Goal: Browse casually: Explore the website without a specific task or goal

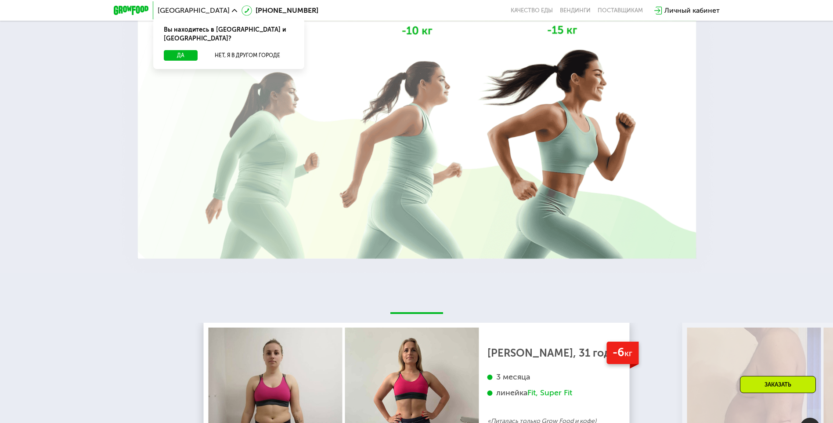
scroll to position [1889, 0]
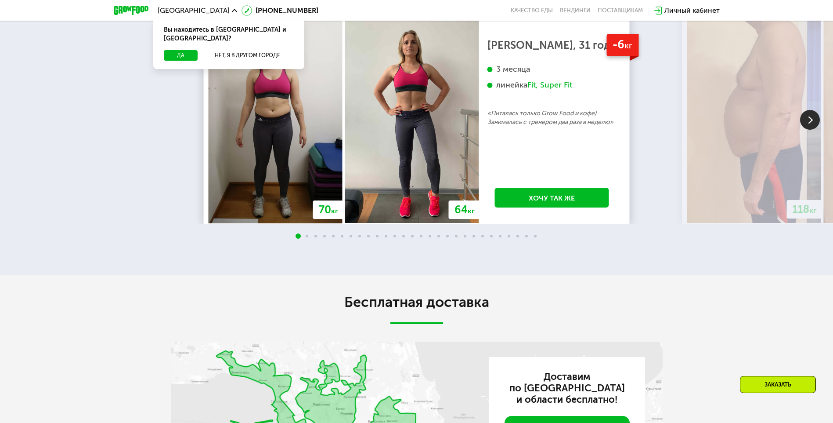
click at [811, 130] on img at bounding box center [811, 120] width 20 height 20
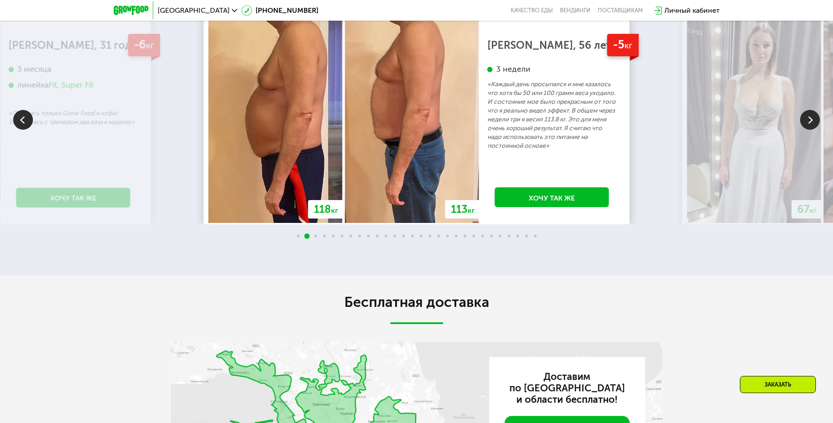
click at [811, 130] on img at bounding box center [811, 120] width 20 height 20
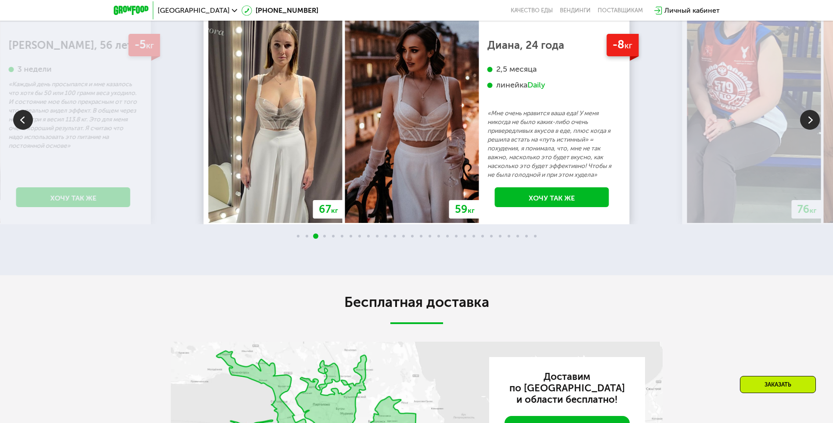
click at [811, 130] on img at bounding box center [811, 120] width 20 height 20
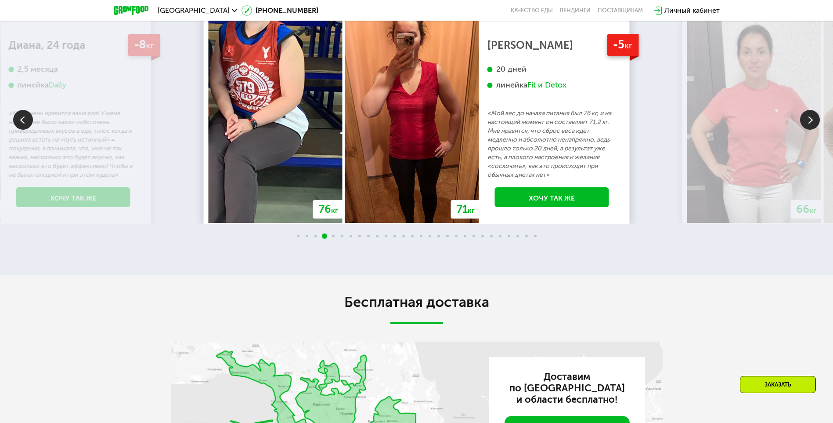
click at [811, 130] on img at bounding box center [811, 120] width 20 height 20
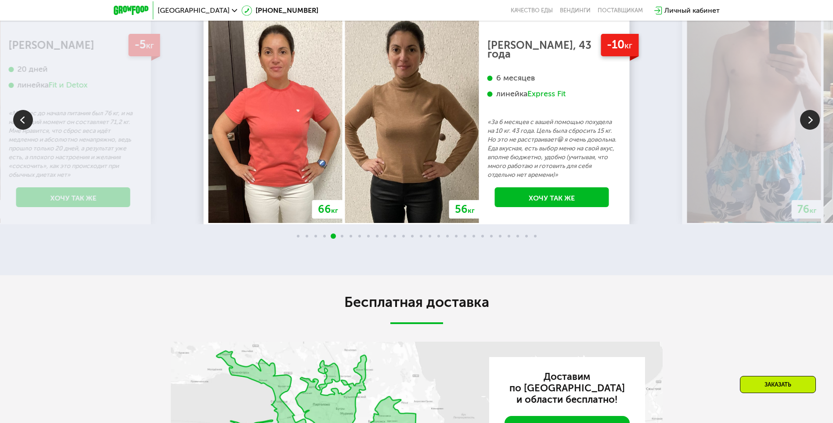
click at [811, 130] on img at bounding box center [811, 120] width 20 height 20
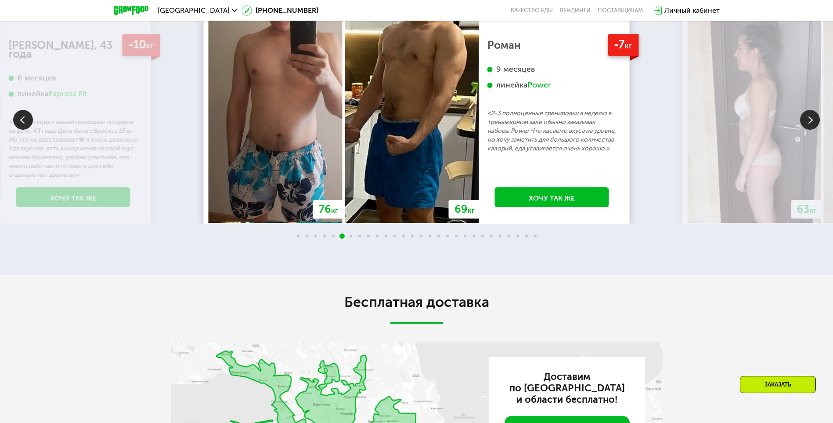
click at [811, 130] on img at bounding box center [811, 120] width 20 height 20
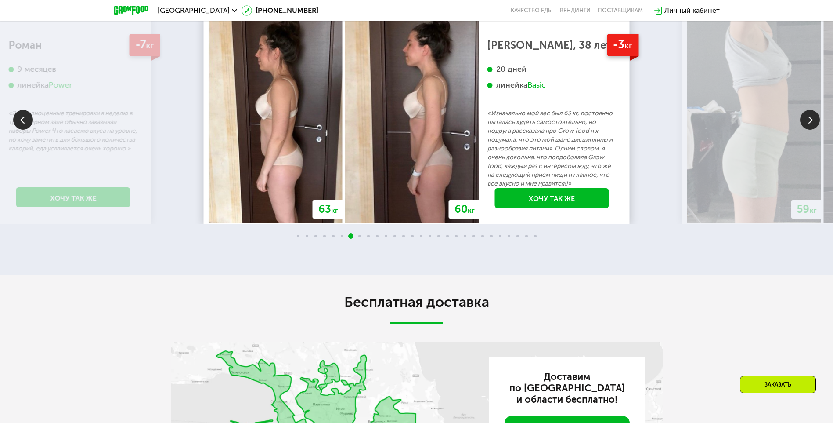
click at [811, 130] on img at bounding box center [811, 120] width 20 height 20
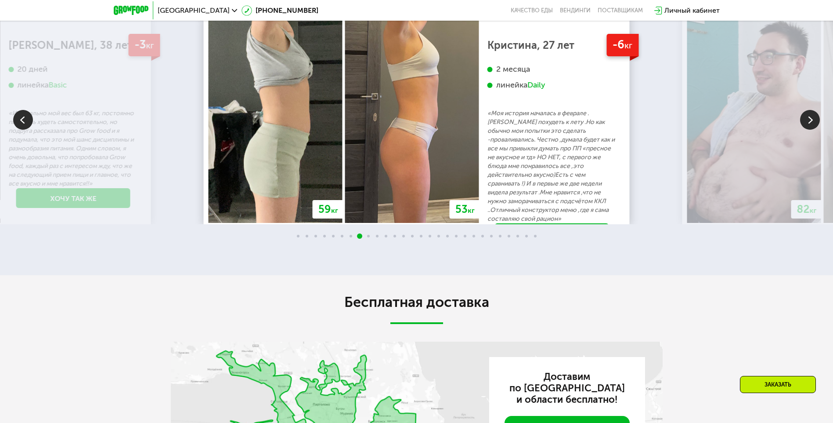
click at [811, 130] on img at bounding box center [811, 120] width 20 height 20
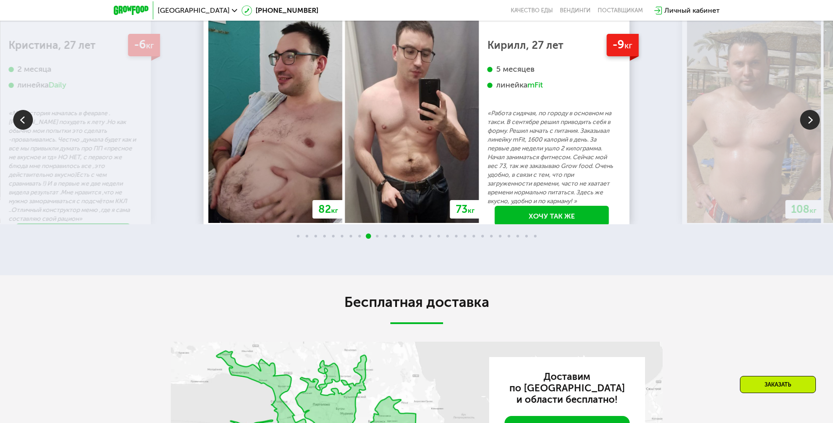
click at [811, 130] on img at bounding box center [811, 120] width 20 height 20
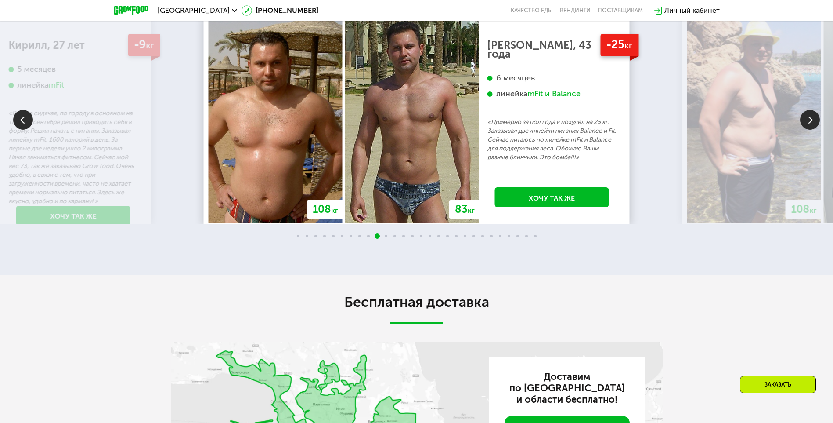
click at [819, 130] on img at bounding box center [811, 120] width 20 height 20
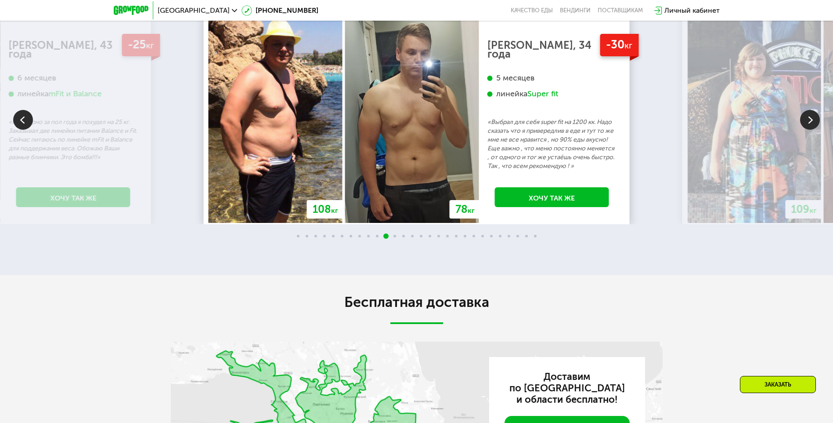
click at [805, 130] on img at bounding box center [811, 120] width 20 height 20
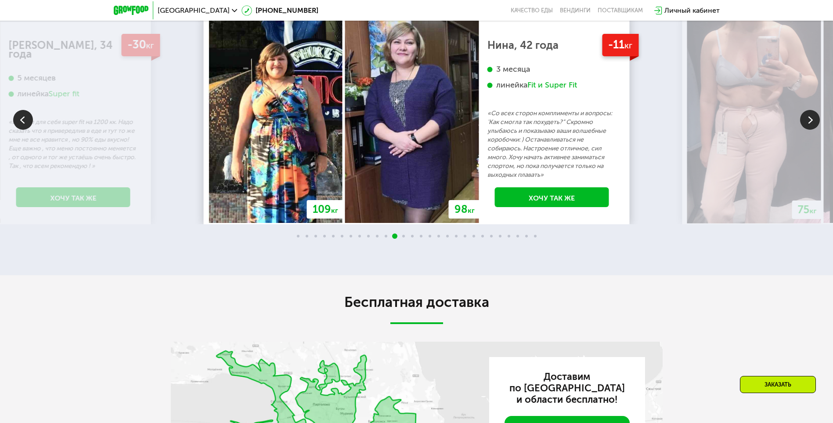
click at [805, 130] on img at bounding box center [811, 120] width 20 height 20
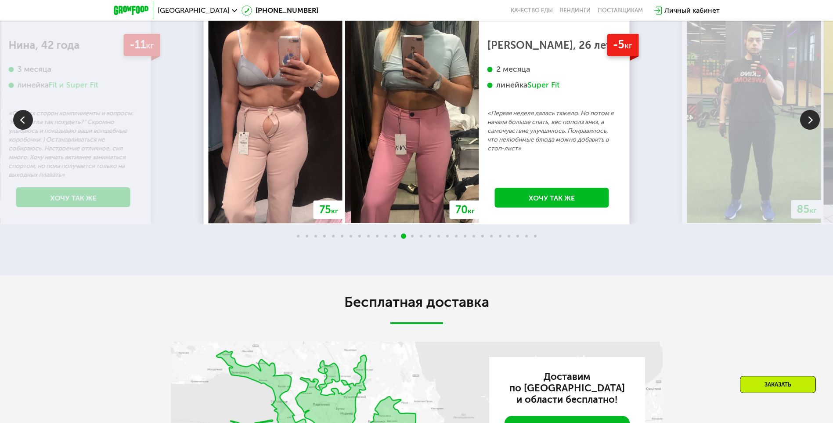
click at [805, 130] on img at bounding box center [811, 120] width 20 height 20
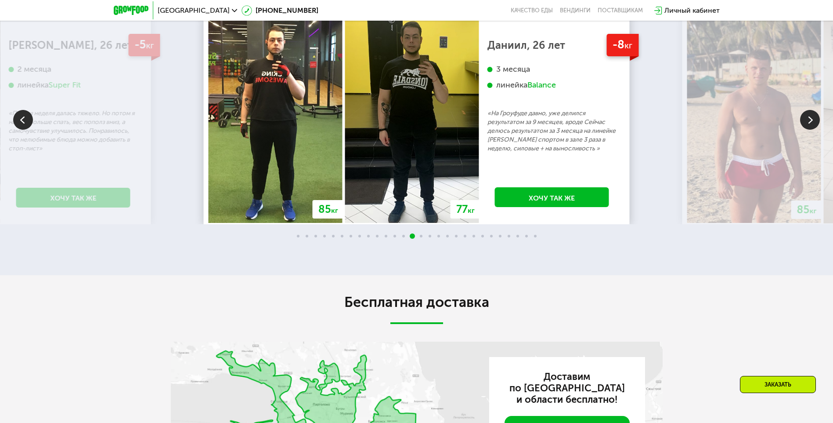
click at [805, 130] on img at bounding box center [811, 120] width 20 height 20
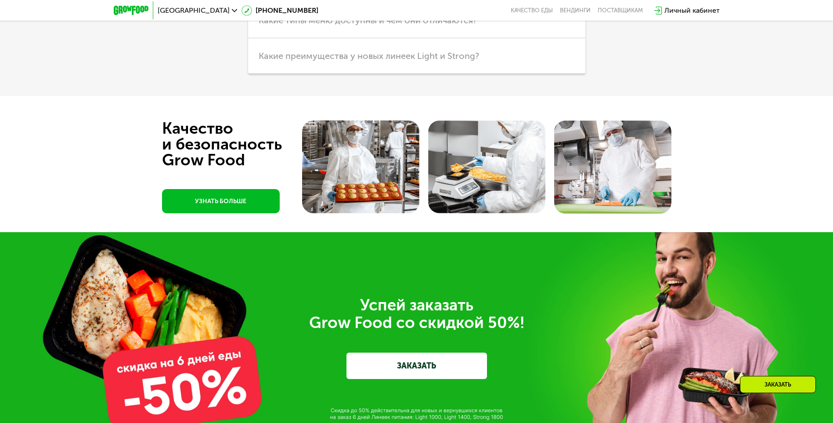
scroll to position [2944, 0]
